Goal: Task Accomplishment & Management: Manage account settings

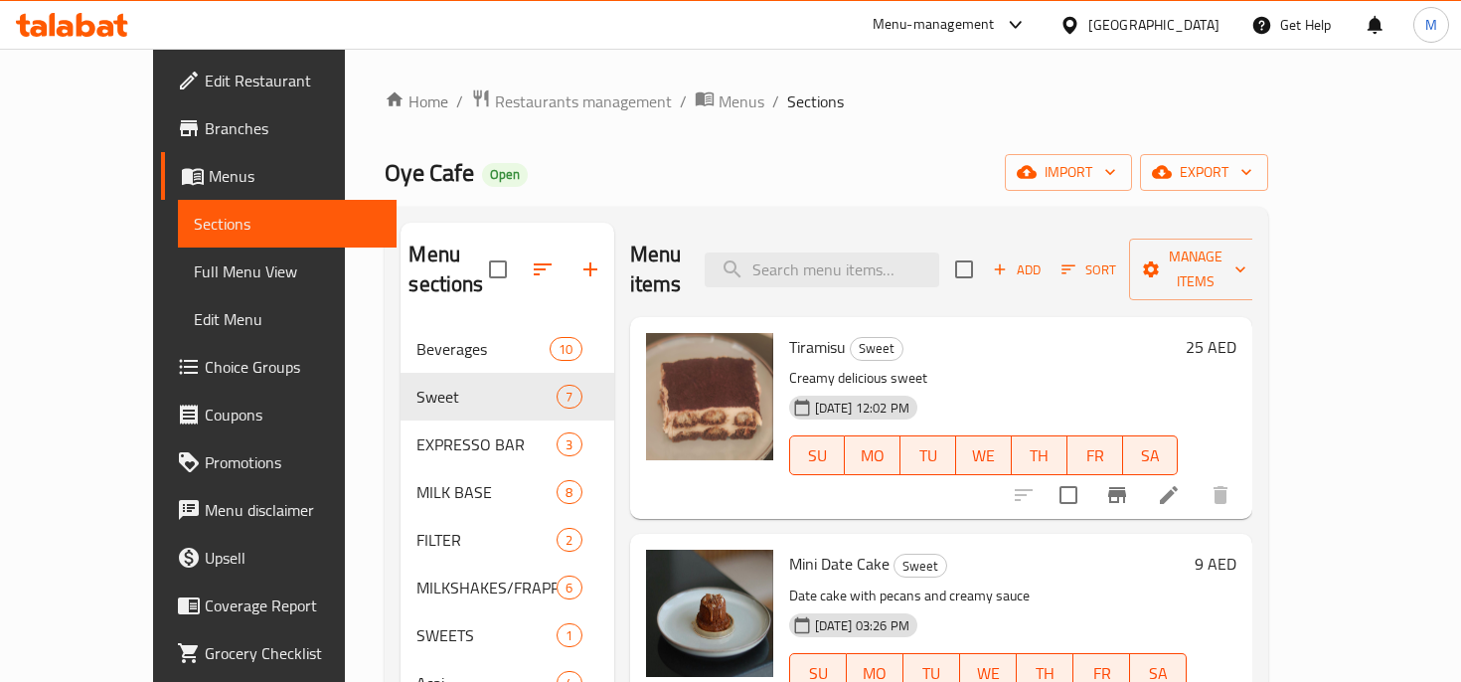
click at [639, 257] on h2 "Menu items" at bounding box center [656, 270] width 52 height 60
drag, startPoint x: 639, startPoint y: 257, endPoint x: 683, endPoint y: 257, distance: 43.8
click at [682, 258] on h2 "Menu items" at bounding box center [656, 270] width 52 height 60
click at [682, 257] on h2 "Menu items" at bounding box center [656, 270] width 52 height 60
drag, startPoint x: 683, startPoint y: 257, endPoint x: 608, endPoint y: 257, distance: 74.6
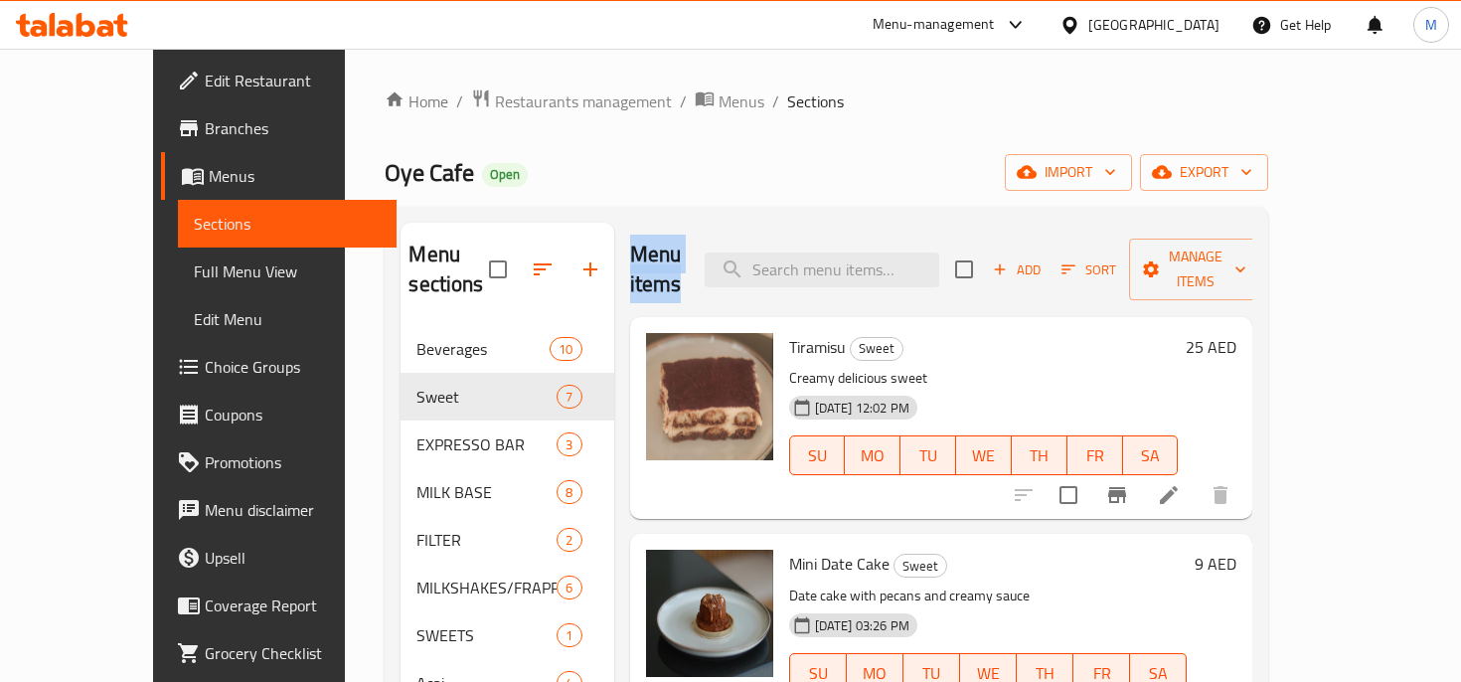
click at [630, 257] on h2 "Menu items" at bounding box center [656, 270] width 52 height 60
drag, startPoint x: 608, startPoint y: 257, endPoint x: 670, endPoint y: 257, distance: 61.6
click at [672, 257] on h2 "Menu items" at bounding box center [656, 270] width 52 height 60
click at [670, 257] on h2 "Menu items" at bounding box center [656, 270] width 52 height 60
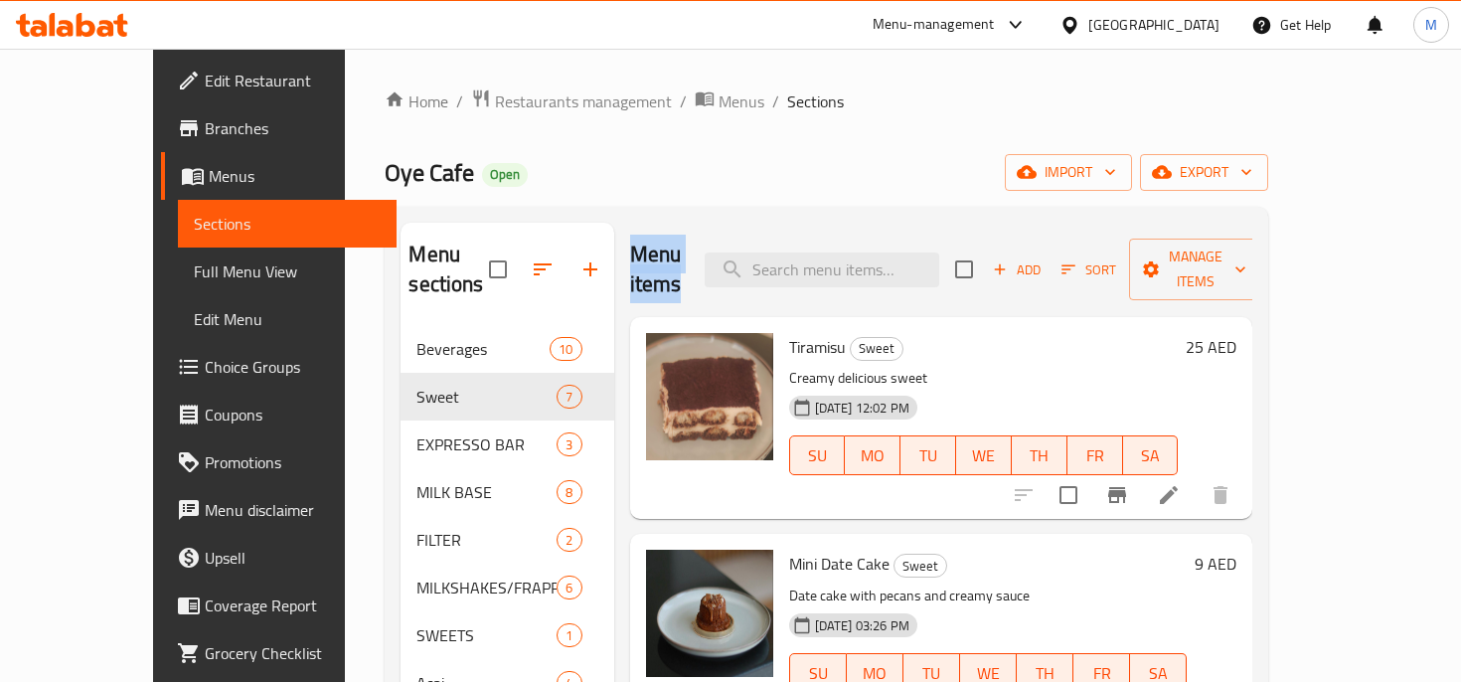
drag, startPoint x: 670, startPoint y: 257, endPoint x: 596, endPoint y: 257, distance: 74.6
click at [630, 257] on h2 "Menu items" at bounding box center [656, 270] width 52 height 60
drag, startPoint x: 596, startPoint y: 257, endPoint x: 707, endPoint y: 260, distance: 111.4
click at [708, 260] on div "Menu items Add Sort Manage items" at bounding box center [941, 270] width 623 height 94
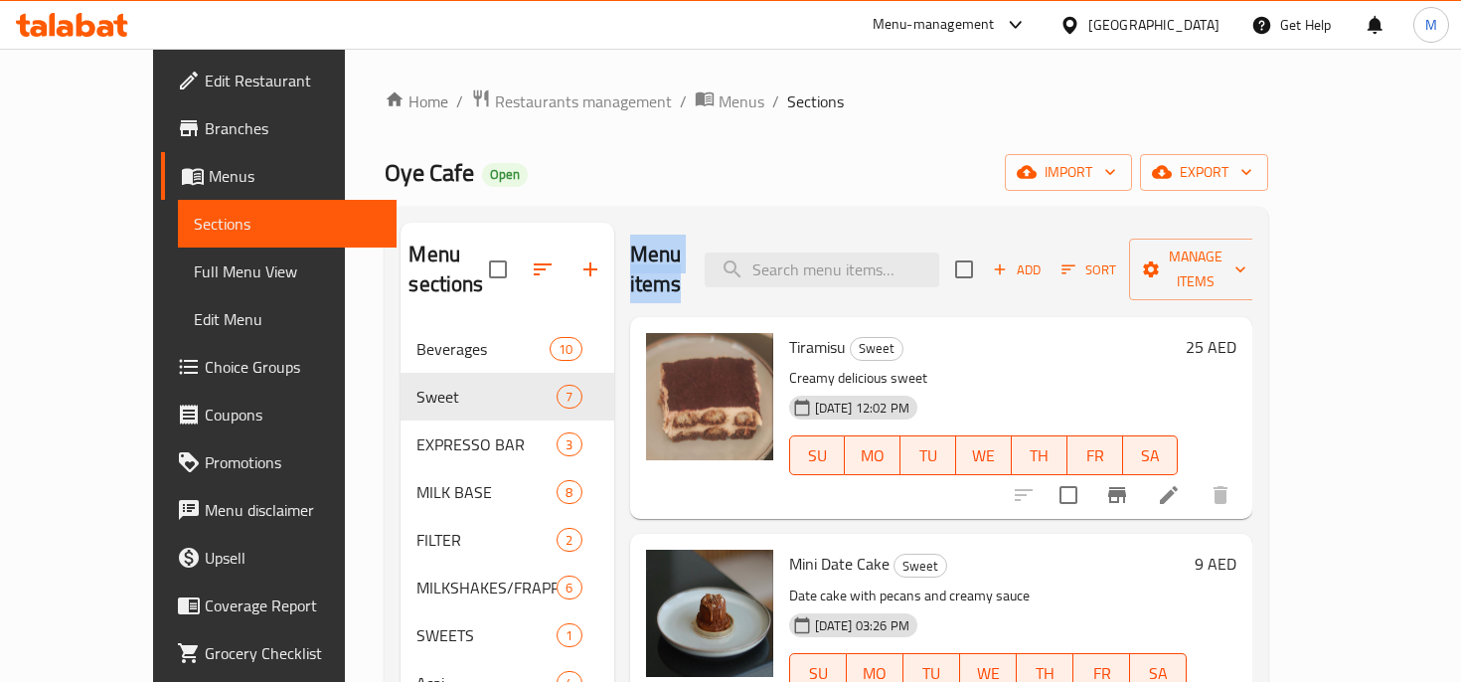
click at [682, 258] on h2 "Menu items" at bounding box center [656, 270] width 52 height 60
drag, startPoint x: 682, startPoint y: 258, endPoint x: 585, endPoint y: 259, distance: 97.4
click at [614, 259] on div "Menu items Add Sort Manage items Tiramisu Sweet Creamy delicious sweet [DATE] 1…" at bounding box center [933, 564] width 639 height 682
click at [630, 257] on h2 "Menu items" at bounding box center [656, 270] width 52 height 60
drag, startPoint x: 618, startPoint y: 257, endPoint x: 659, endPoint y: 257, distance: 40.8
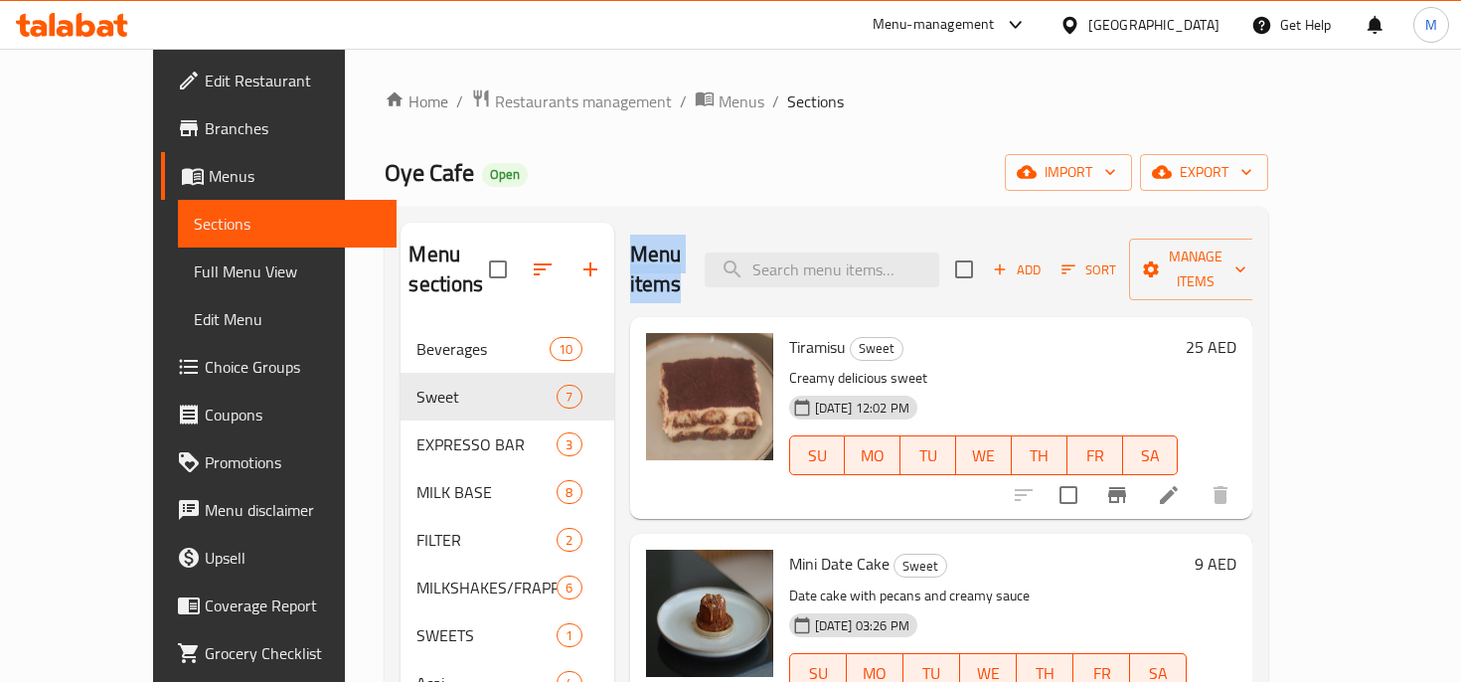
click at [660, 257] on h2 "Menu items" at bounding box center [656, 270] width 52 height 60
